Goal: Task Accomplishment & Management: Manage account settings

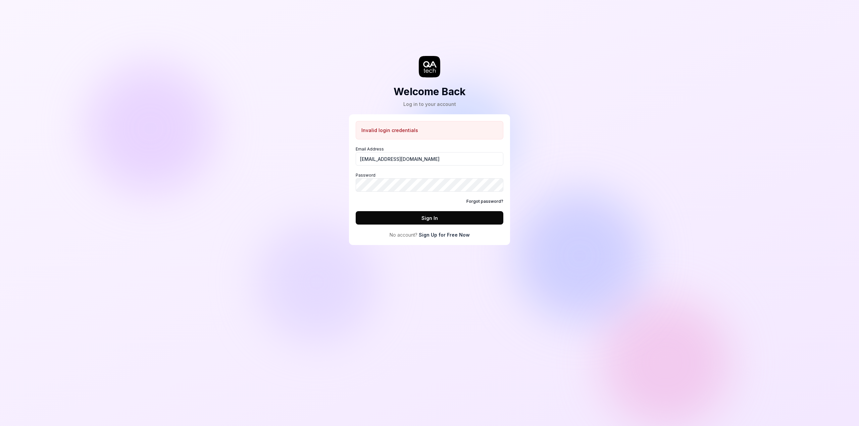
click at [355, 211] on button "Sign In" at bounding box center [429, 217] width 148 height 13
click at [496, 201] on link "Forgot password?" at bounding box center [484, 202] width 37 height 6
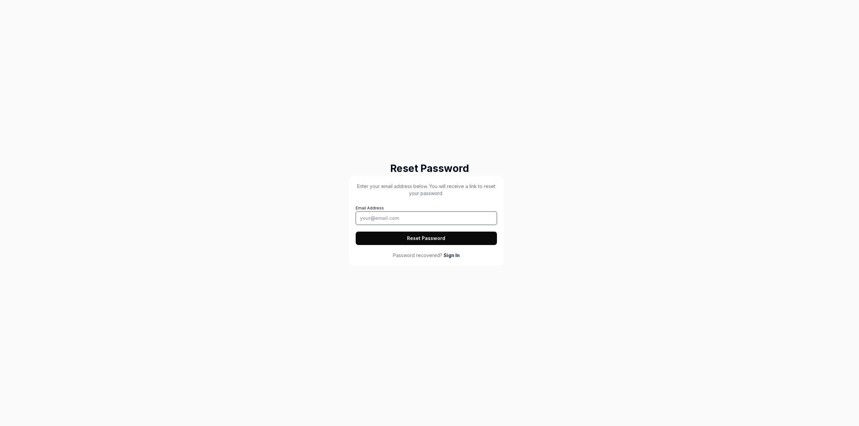
click at [395, 216] on input "Email Address" at bounding box center [425, 218] width 141 height 13
click at [407, 217] on input "Email Address" at bounding box center [425, 218] width 141 height 13
type input "[EMAIL_ADDRESS][DOMAIN_NAME]"
click at [355, 232] on button "Reset Password" at bounding box center [425, 238] width 141 height 13
